Goal: Contribute content

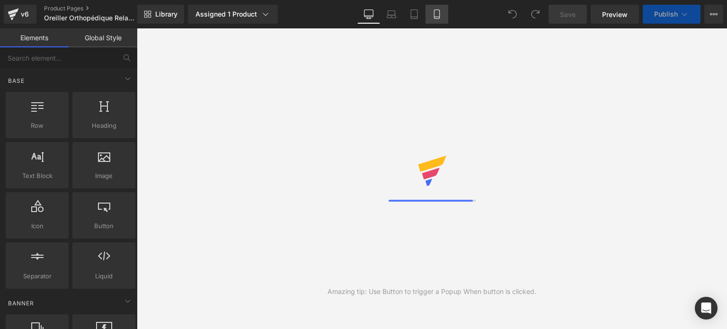
click at [439, 15] on icon at bounding box center [436, 14] width 5 height 9
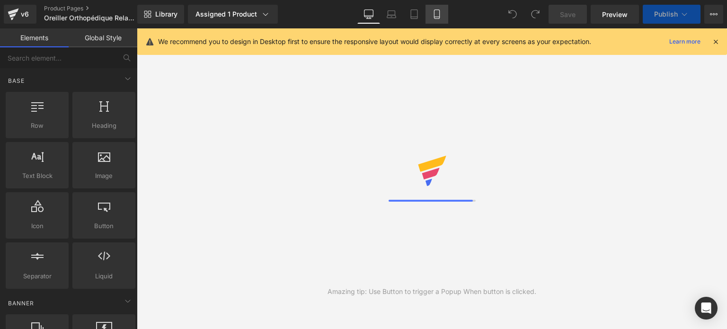
click at [411, 13] on icon at bounding box center [413, 13] width 9 height 9
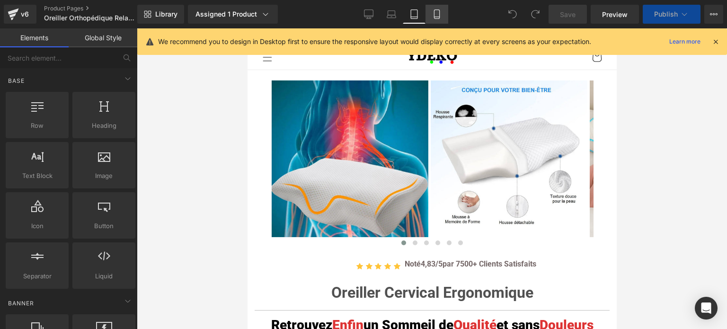
click at [434, 18] on icon at bounding box center [436, 14] width 5 height 9
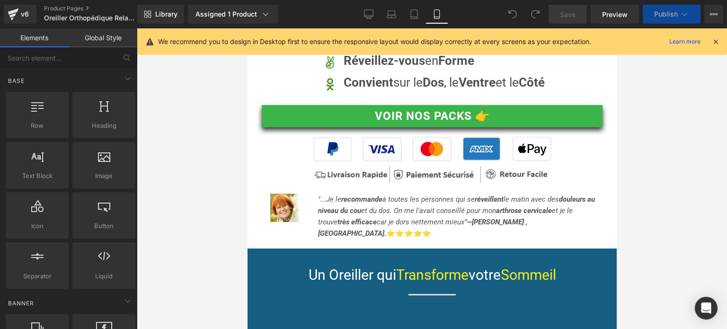
click at [434, 18] on icon at bounding box center [436, 14] width 5 height 9
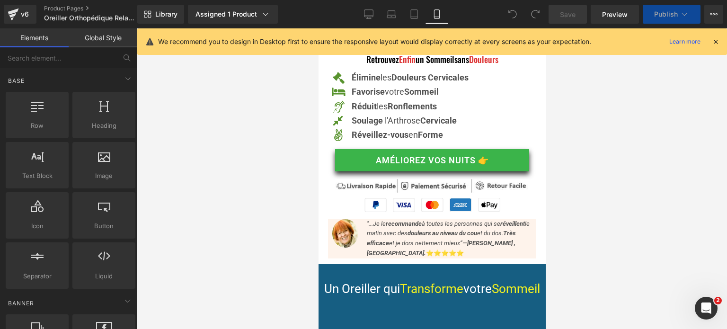
scroll to position [0, 0]
click at [718, 41] on icon at bounding box center [715, 41] width 9 height 9
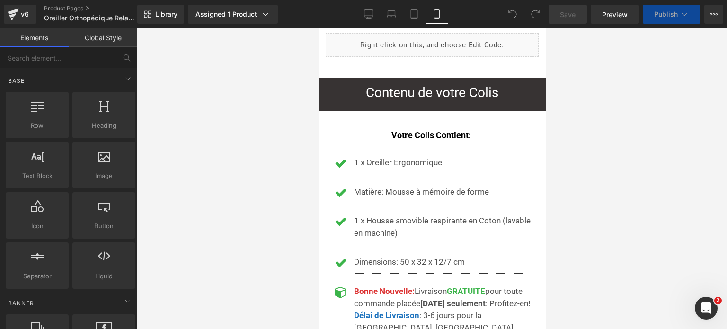
drag, startPoint x: 539, startPoint y: 45, endPoint x: 863, endPoint y: 79, distance: 325.8
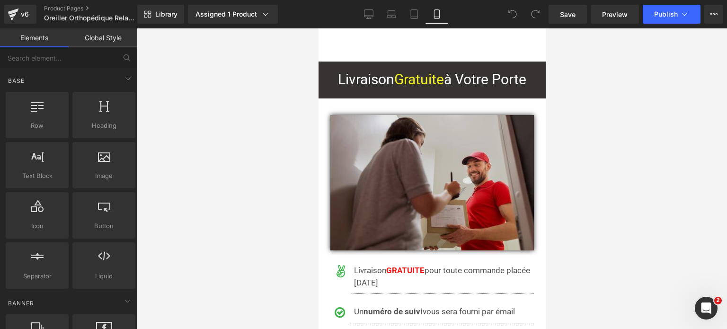
scroll to position [7571, 0]
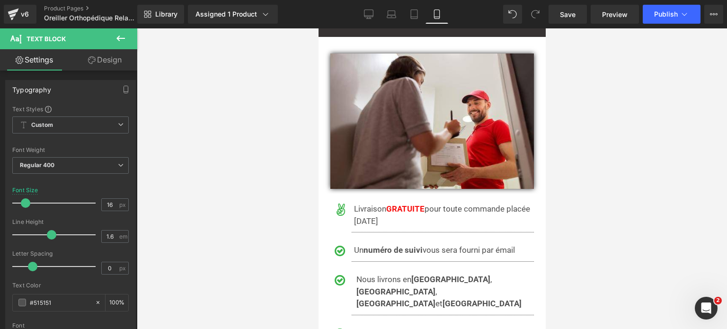
drag, startPoint x: 390, startPoint y: 281, endPoint x: 421, endPoint y: 281, distance: 30.7
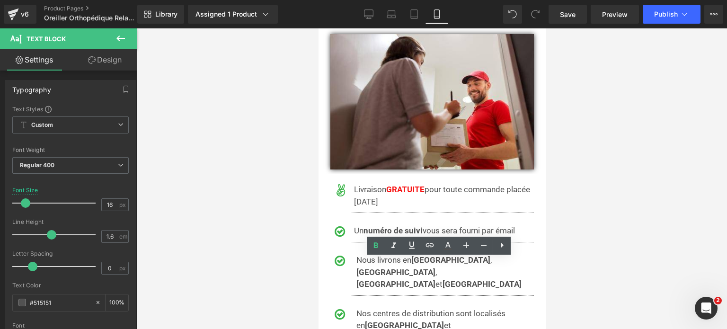
scroll to position [7621, 0]
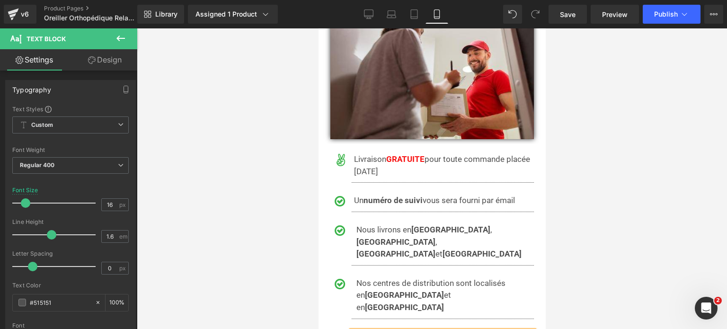
drag, startPoint x: 422, startPoint y: 231, endPoint x: 389, endPoint y: 232, distance: 33.6
click at [550, 174] on div at bounding box center [432, 178] width 590 height 300
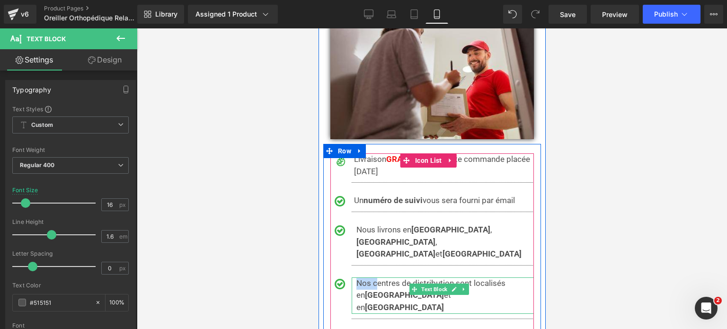
drag, startPoint x: 375, startPoint y: 193, endPoint x: 355, endPoint y: 194, distance: 20.4
click at [355, 277] on div "Nos centres de distribution sont localisés en [GEOGRAPHIC_DATA] et en [GEOGRAPH…" at bounding box center [442, 295] width 182 height 36
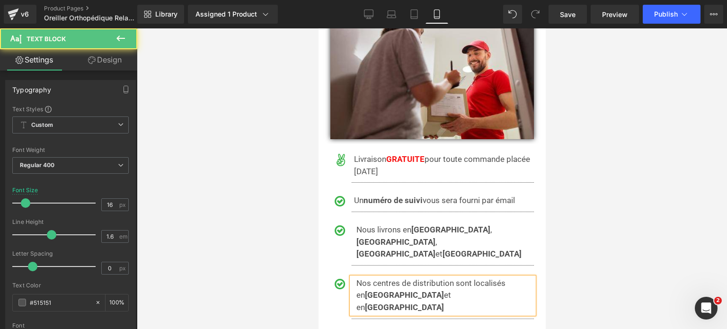
click at [460, 278] on span "Nos centres de distribution sont localisés en [GEOGRAPHIC_DATA] et en [GEOGRAPH…" at bounding box center [430, 295] width 149 height 34
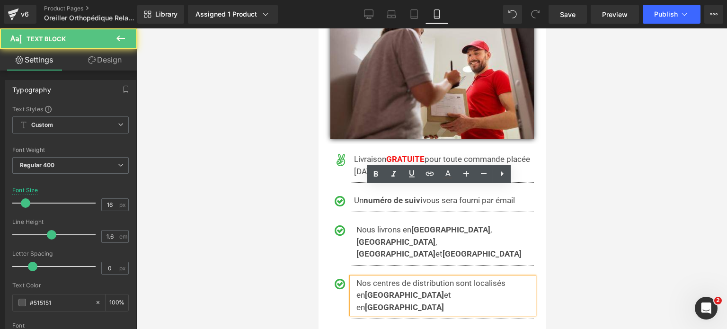
click at [433, 278] on span "Nos centres de distribution sont localisés en [GEOGRAPHIC_DATA] et en [GEOGRAPH…" at bounding box center [430, 295] width 149 height 34
click at [357, 278] on span "Nos centres de distribution sont localisés en [GEOGRAPHIC_DATA] et en [GEOGRAPH…" at bounding box center [430, 295] width 149 height 34
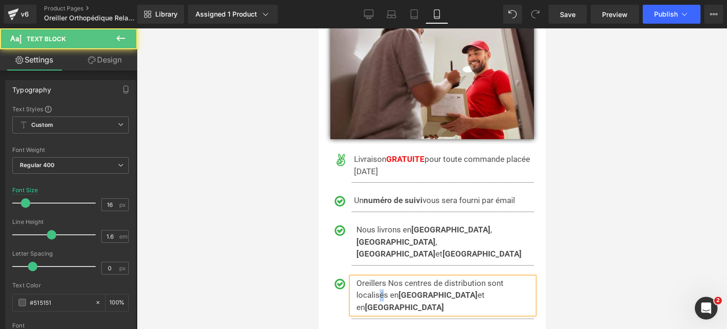
click at [382, 278] on span "Oreillers Nos centres de distribution sont localisés en [GEOGRAPHIC_DATA] et en…" at bounding box center [429, 295] width 147 height 34
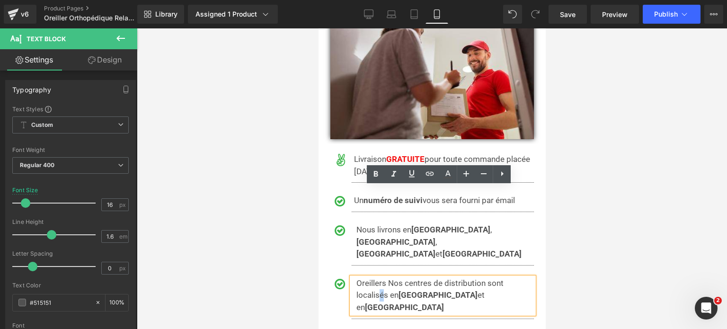
copy span "é"
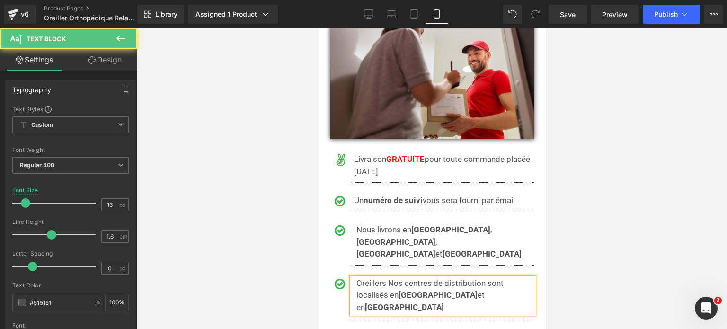
click at [388, 278] on span "Oreillers Nos centres de distribution sont localisés en [GEOGRAPHIC_DATA] et en…" at bounding box center [429, 295] width 147 height 34
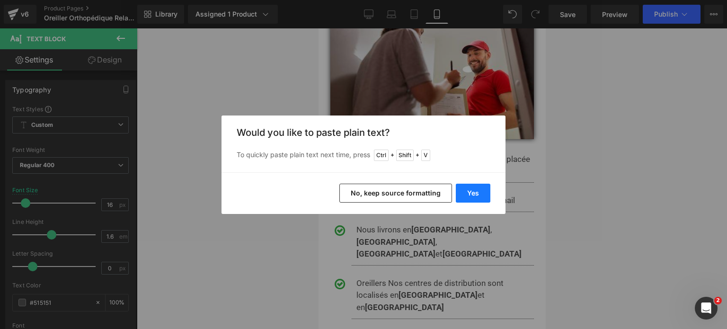
click at [469, 191] on button "Yes" at bounding box center [473, 193] width 35 height 19
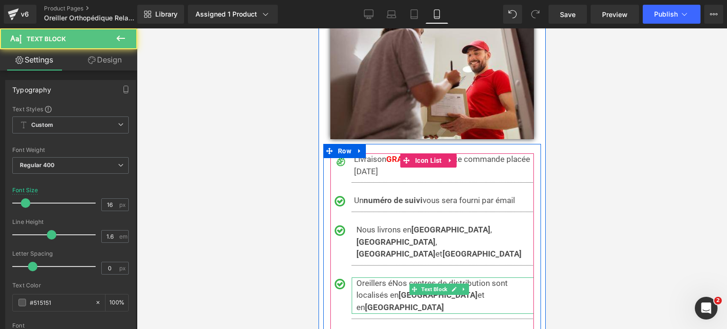
click at [386, 278] on span "Oreillers éNos centres de distribution sont localisés en [GEOGRAPHIC_DATA] et e…" at bounding box center [431, 295] width 151 height 34
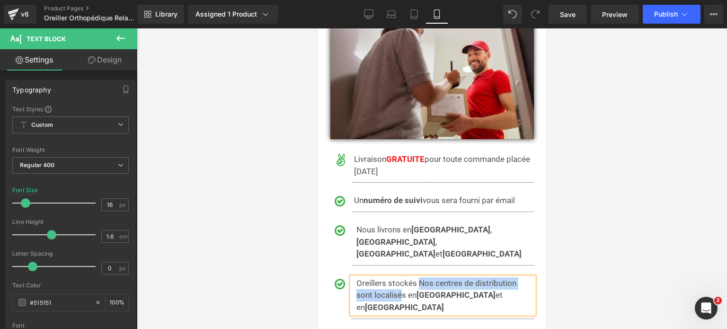
drag, startPoint x: 403, startPoint y: 204, endPoint x: 417, endPoint y: 189, distance: 21.1
click at [417, 278] on span "Oreillers stockés Nos centres de distribution sont localisés en [GEOGRAPHIC_DAT…" at bounding box center [436, 295] width 160 height 34
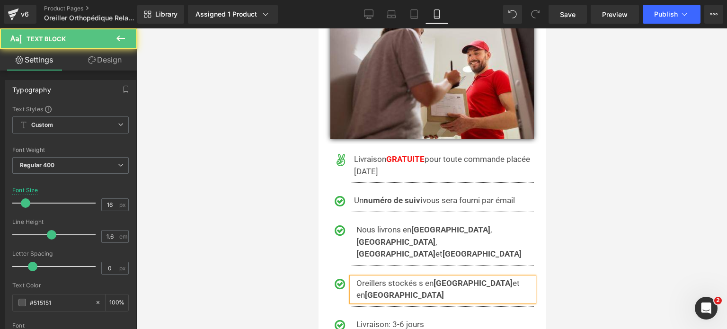
click at [421, 278] on span "Oreillers stockés s en [GEOGRAPHIC_DATA] et en [GEOGRAPHIC_DATA]" at bounding box center [437, 289] width 163 height 22
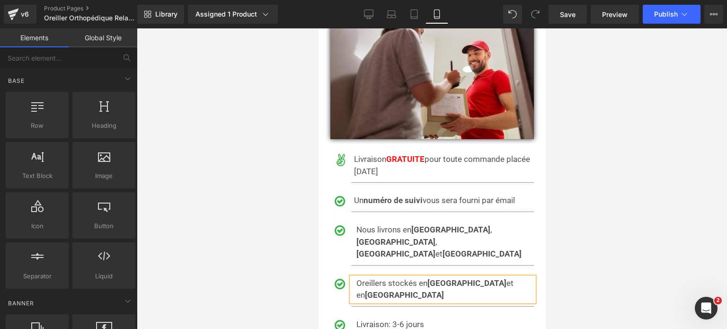
click at [279, 184] on div at bounding box center [432, 178] width 590 height 300
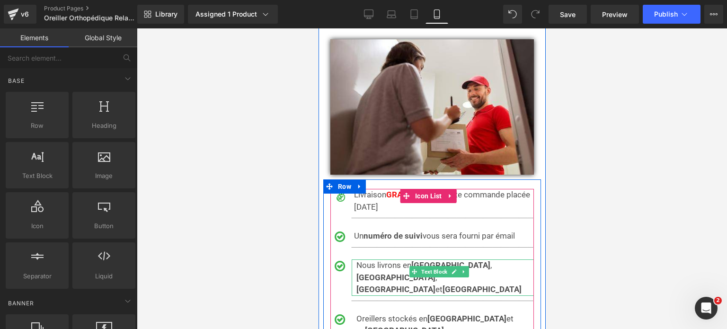
scroll to position [7573, 0]
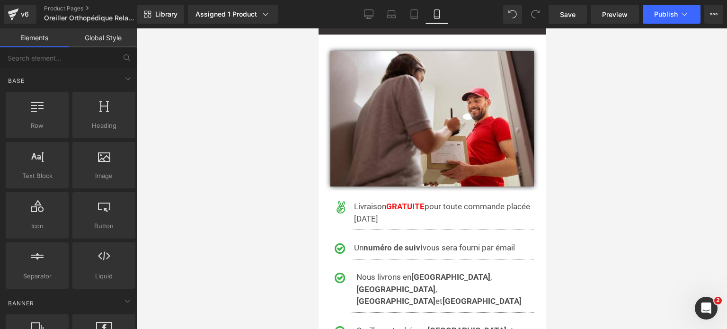
click at [282, 215] on div at bounding box center [432, 178] width 590 height 300
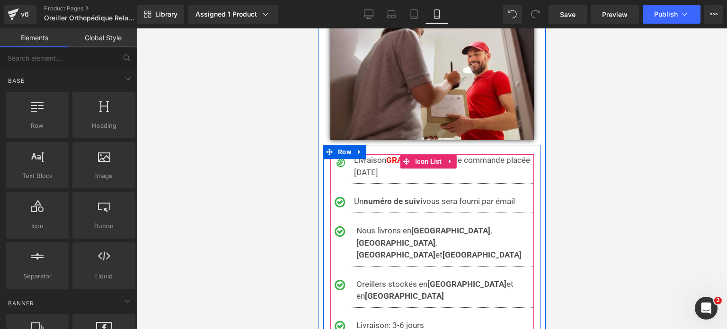
scroll to position [7621, 0]
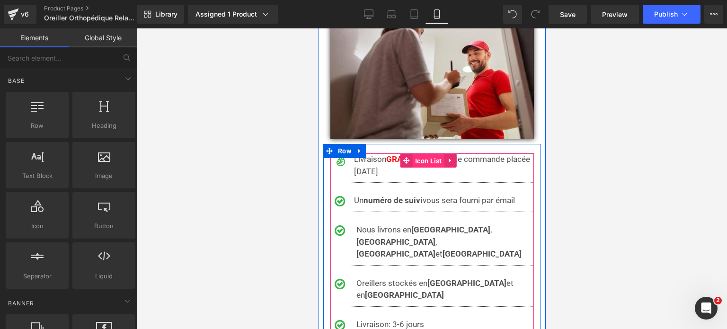
click at [414, 154] on span "Icon List" at bounding box center [428, 161] width 32 height 14
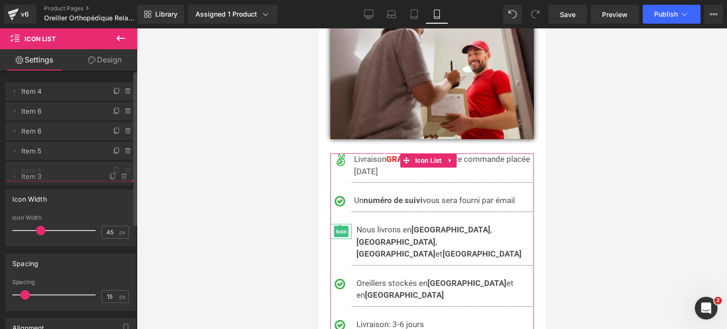
drag, startPoint x: 70, startPoint y: 130, endPoint x: 60, endPoint y: 176, distance: 46.7
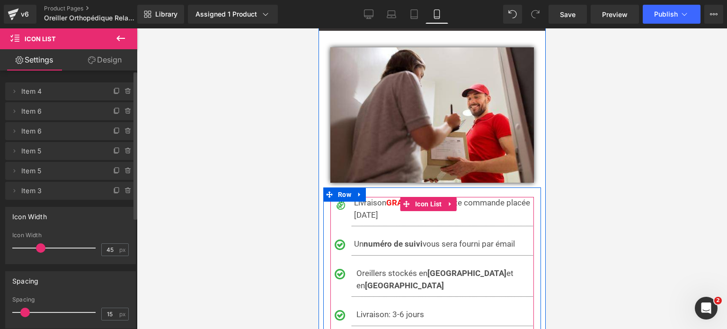
scroll to position [7573, 0]
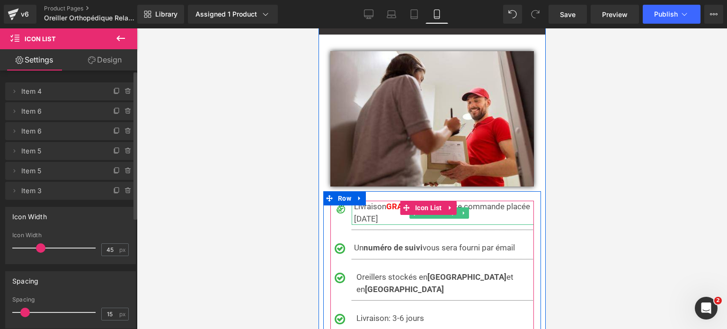
click at [378, 202] on span "Livraison GRATUITE pour toute commande placée [DATE]" at bounding box center [441, 213] width 176 height 22
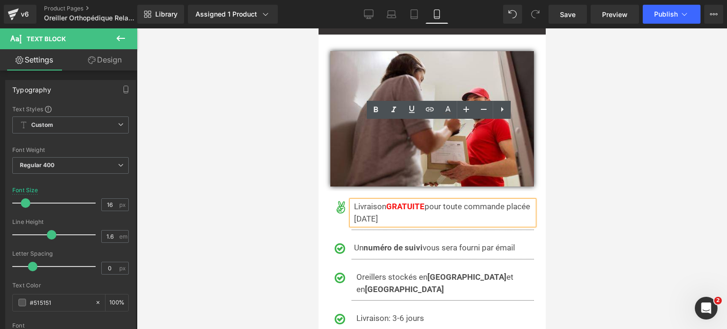
click at [432, 202] on span "Livraison GRATUITE pour toute commande placée [DATE]" at bounding box center [441, 213] width 176 height 22
drag, startPoint x: 432, startPoint y: 129, endPoint x: 509, endPoint y: 128, distance: 77.6
click at [509, 201] on p "Livraison GRATUITE pour toute commande placée [DATE]" at bounding box center [443, 213] width 180 height 24
click at [643, 177] on div at bounding box center [432, 178] width 590 height 300
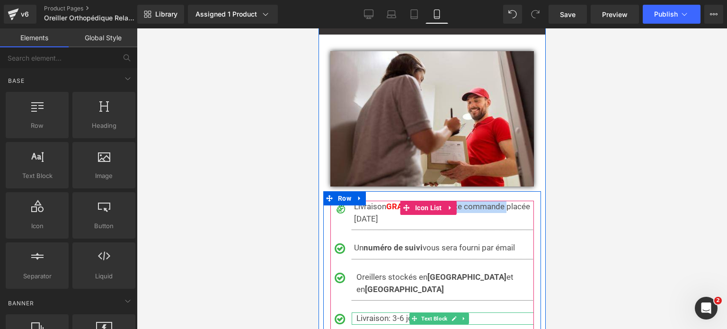
click at [371, 313] on span "Livraison: 3-6 jours" at bounding box center [390, 317] width 68 height 9
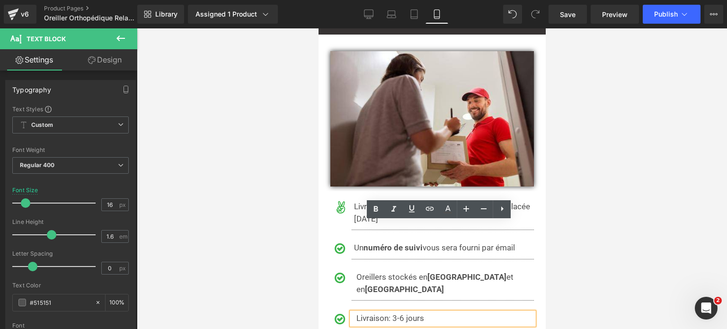
click at [355, 312] on div "Livraison: 3-6 jours" at bounding box center [442, 318] width 182 height 12
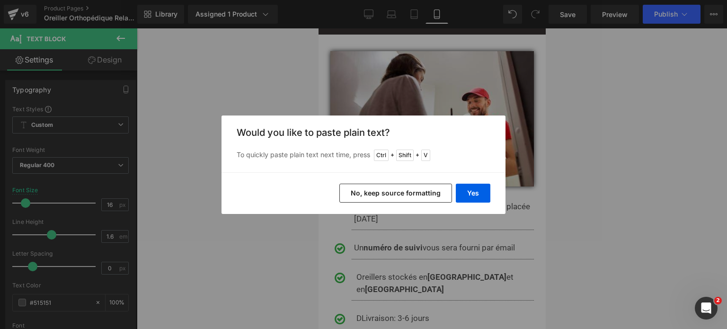
click at [424, 188] on button "No, keep source formatting" at bounding box center [395, 193] width 113 height 19
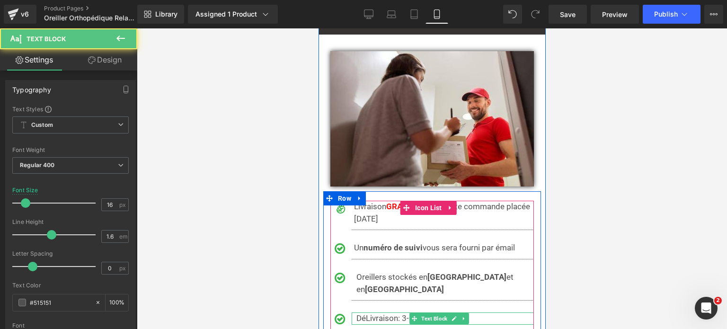
click at [365, 313] on span "Livraison: 3-6 jours" at bounding box center [399, 317] width 68 height 9
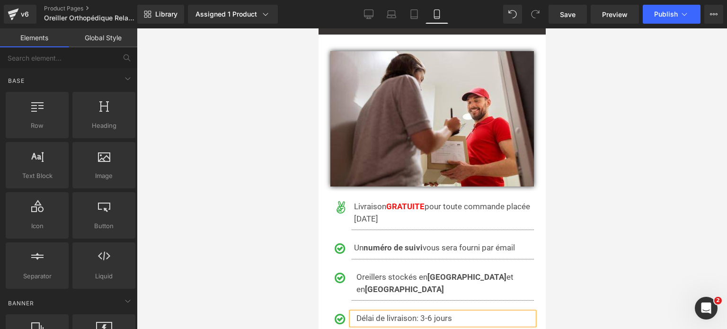
click at [609, 169] on div at bounding box center [432, 178] width 590 height 300
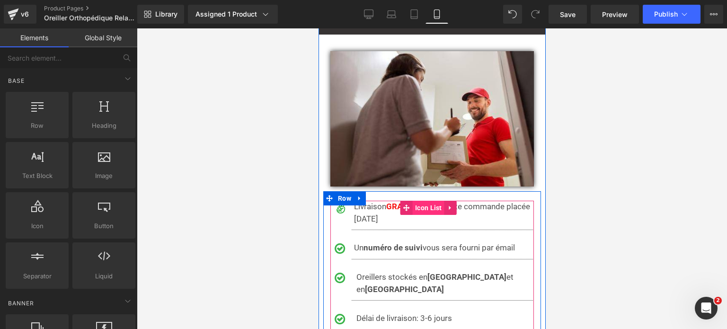
click at [422, 201] on span "Icon List" at bounding box center [428, 208] width 32 height 14
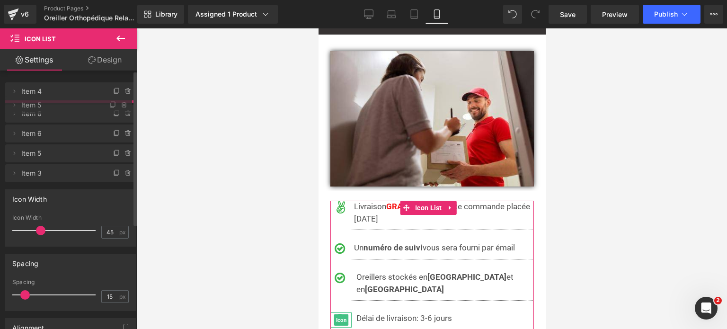
drag, startPoint x: 73, startPoint y: 149, endPoint x: 79, endPoint y: 104, distance: 46.2
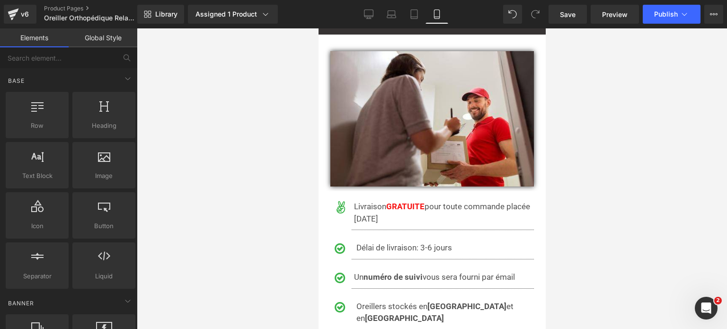
click at [634, 199] on div at bounding box center [432, 178] width 590 height 300
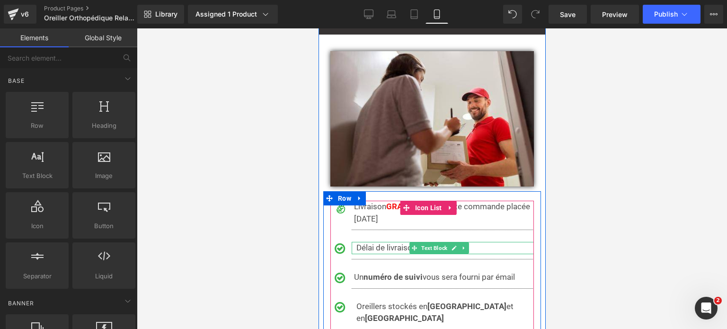
click at [357, 243] on span "D" at bounding box center [358, 247] width 5 height 9
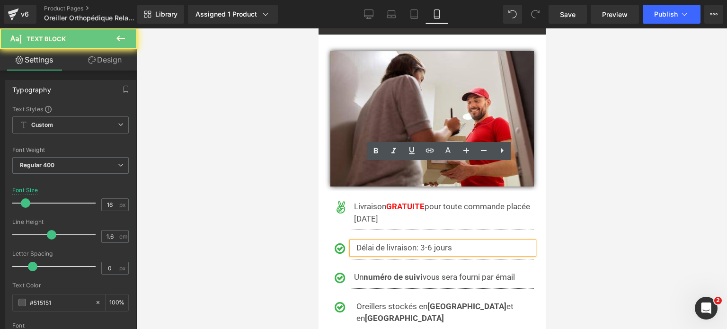
click at [357, 243] on span "D" at bounding box center [358, 247] width 5 height 9
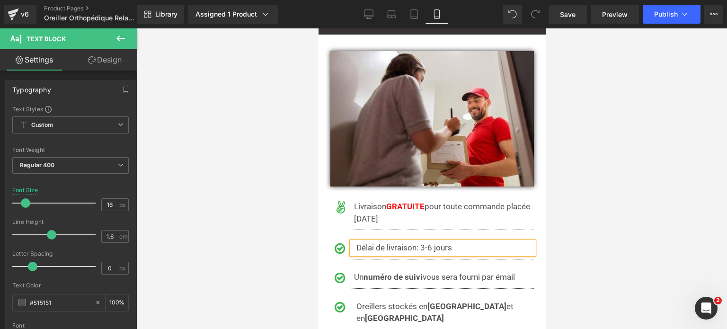
click at [619, 225] on div at bounding box center [432, 178] width 590 height 300
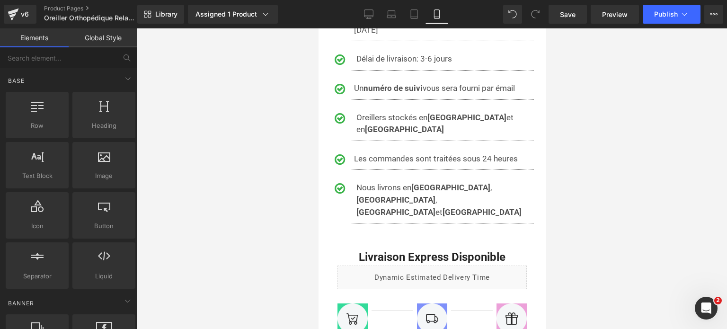
scroll to position [7763, 0]
click at [660, 10] on span "Publish" at bounding box center [666, 14] width 24 height 8
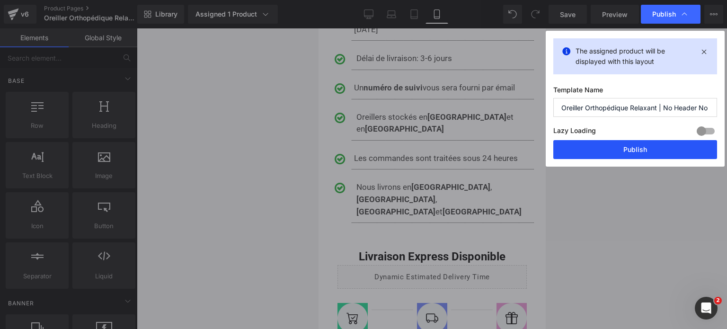
click at [637, 147] on button "Publish" at bounding box center [635, 149] width 164 height 19
